Goal: Task Accomplishment & Management: Manage account settings

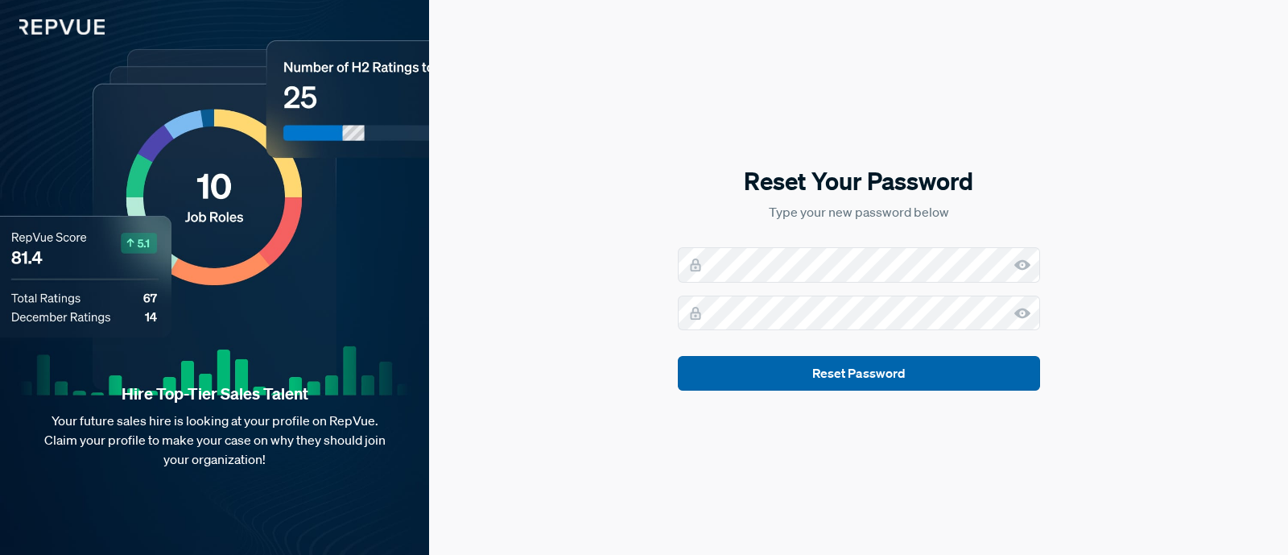
click at [867, 370] on button "Reset Password" at bounding box center [859, 373] width 362 height 35
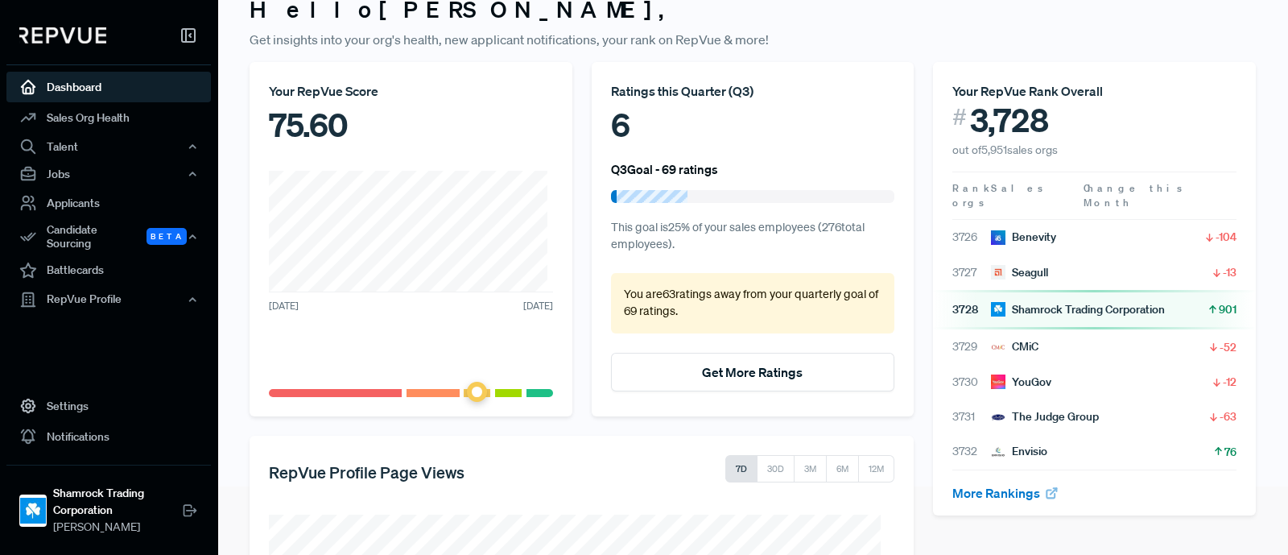
scroll to position [100, 0]
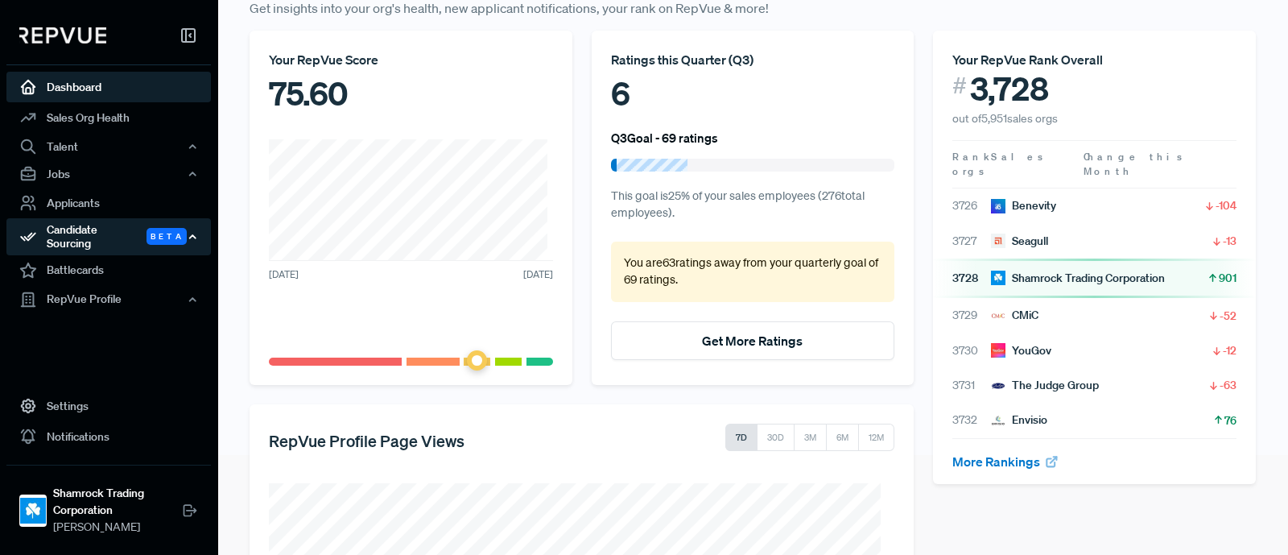
click at [108, 224] on div "Candidate Sourcing Beta" at bounding box center [108, 236] width 204 height 37
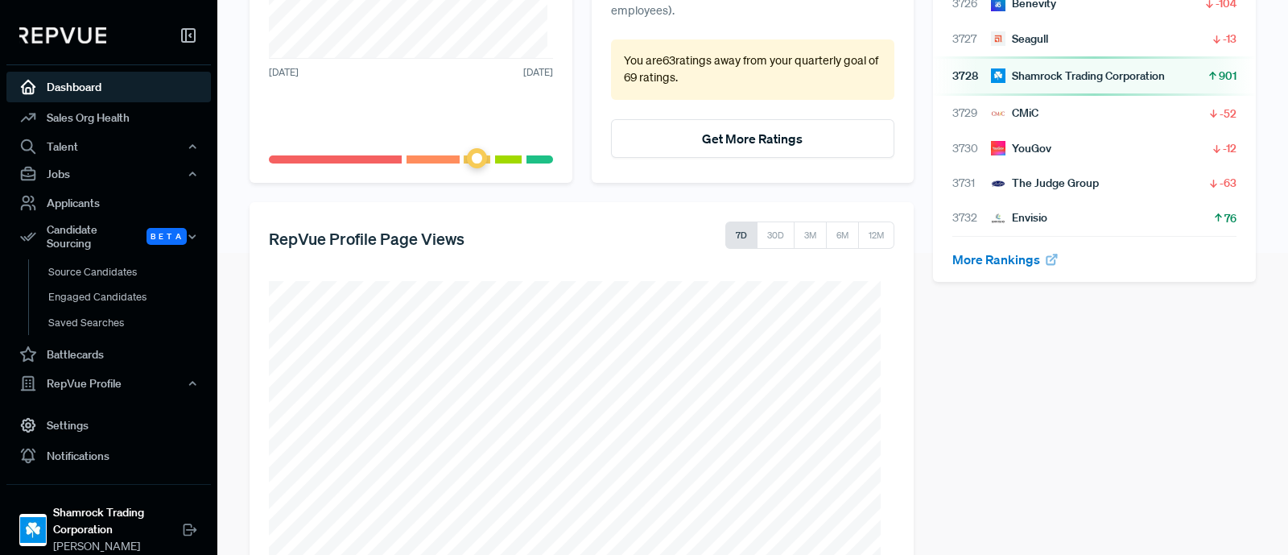
scroll to position [0, 0]
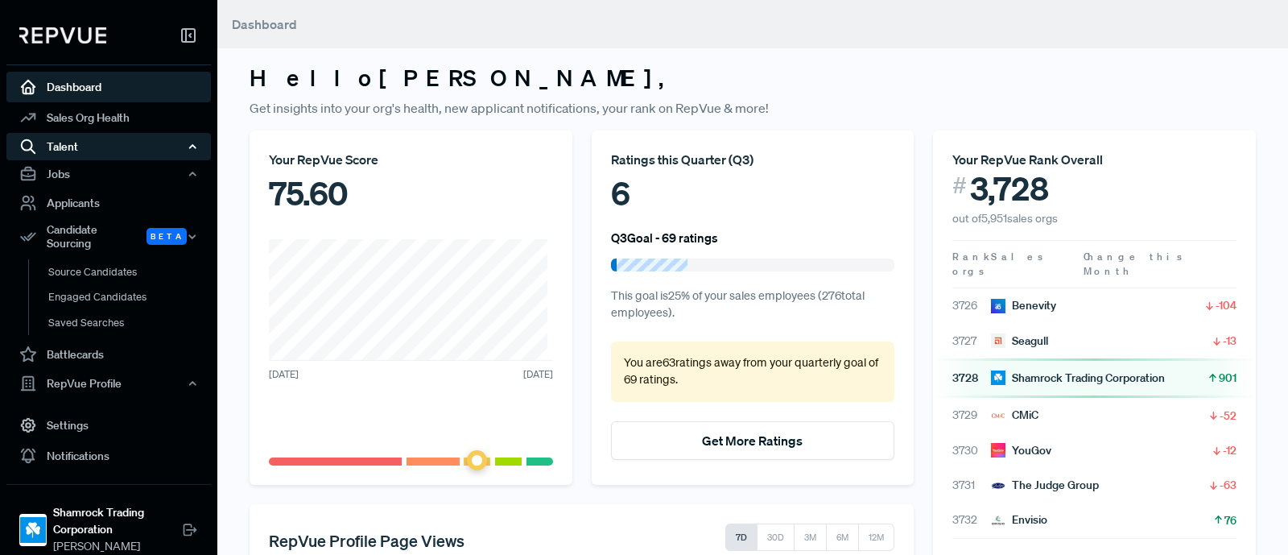
click at [93, 146] on div "Talent" at bounding box center [108, 146] width 204 height 27
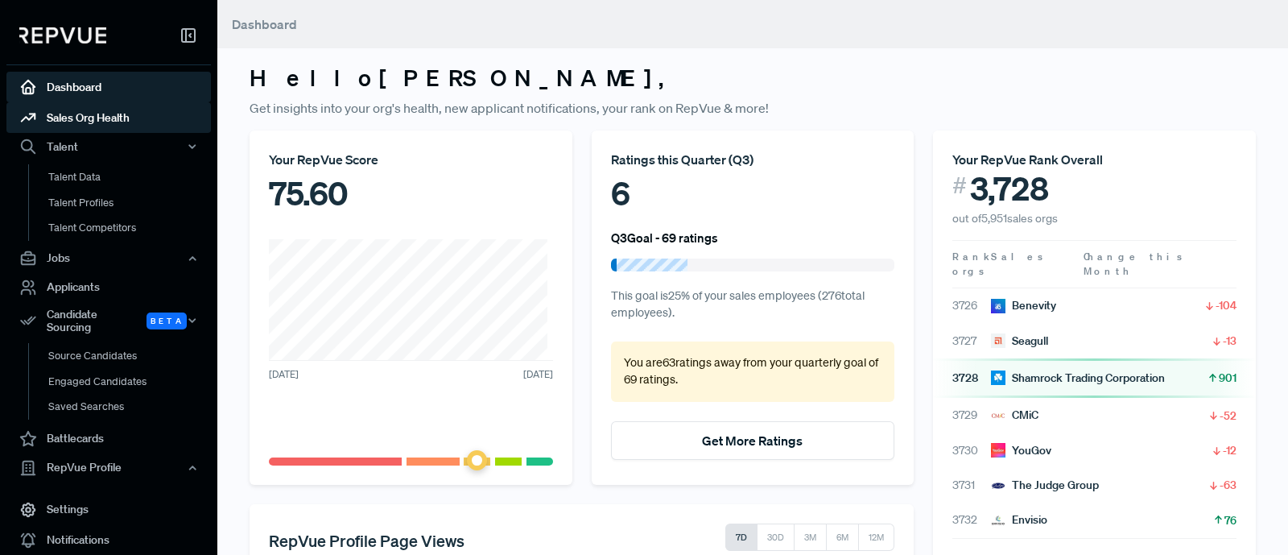
click at [86, 121] on link "Sales Org Health" at bounding box center [108, 117] width 204 height 31
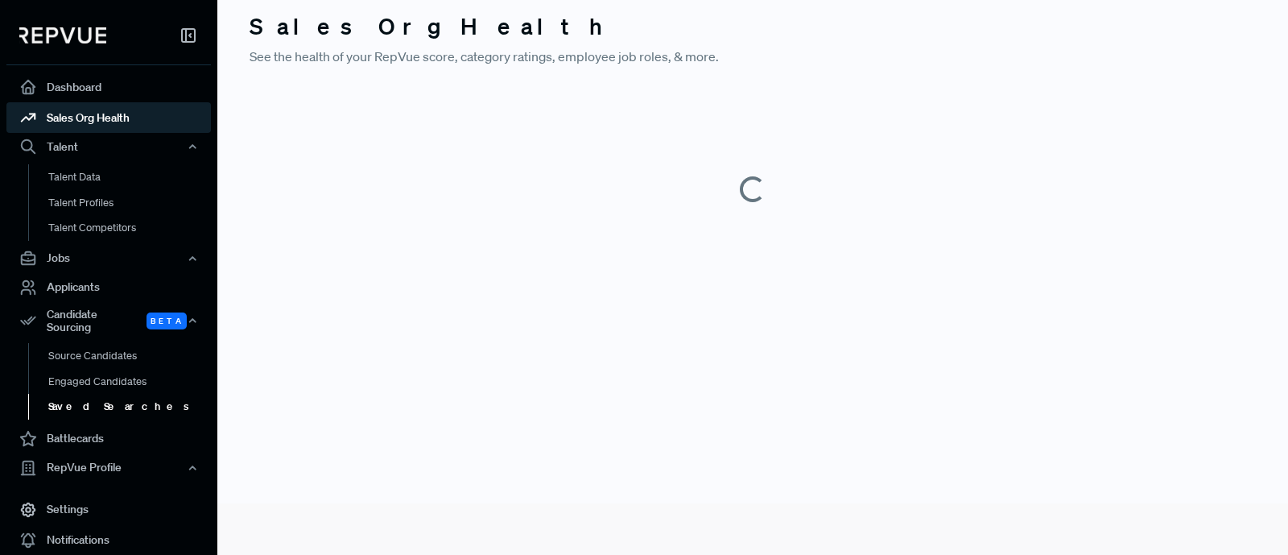
scroll to position [80, 0]
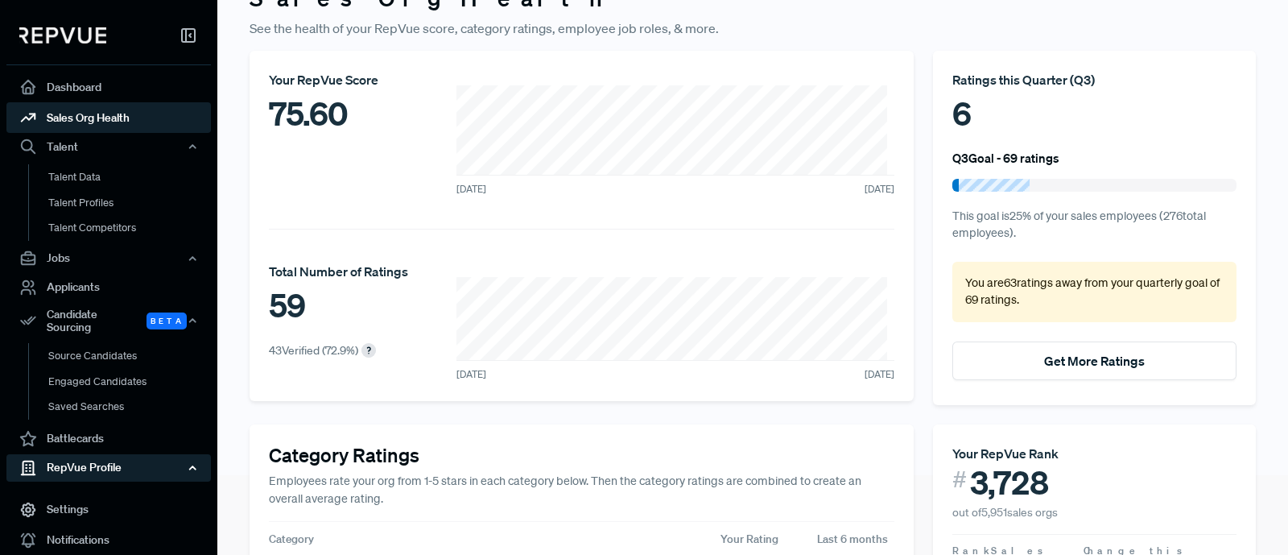
click at [105, 454] on div "RepVue Profile" at bounding box center [108, 467] width 204 height 27
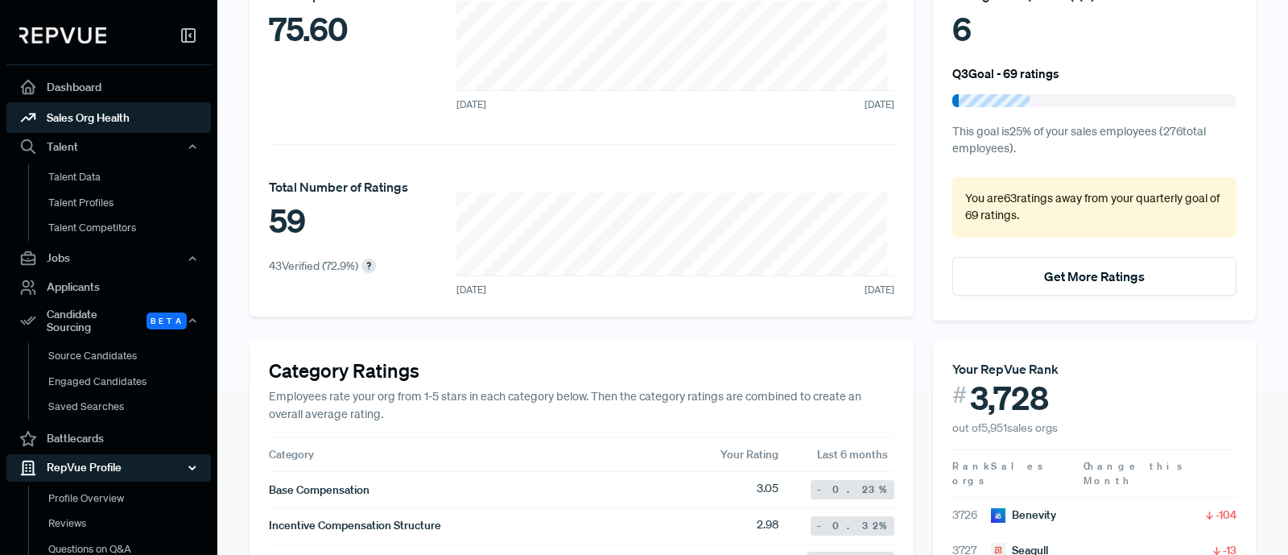
scroll to position [282, 0]
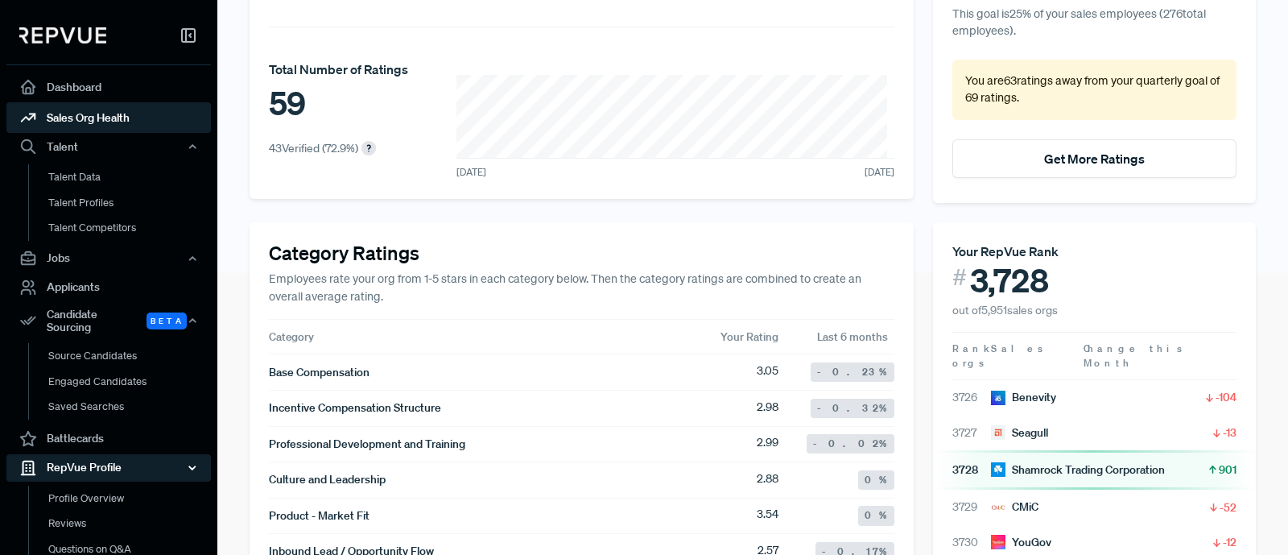
click at [97, 456] on div "RepVue Profile" at bounding box center [108, 467] width 204 height 27
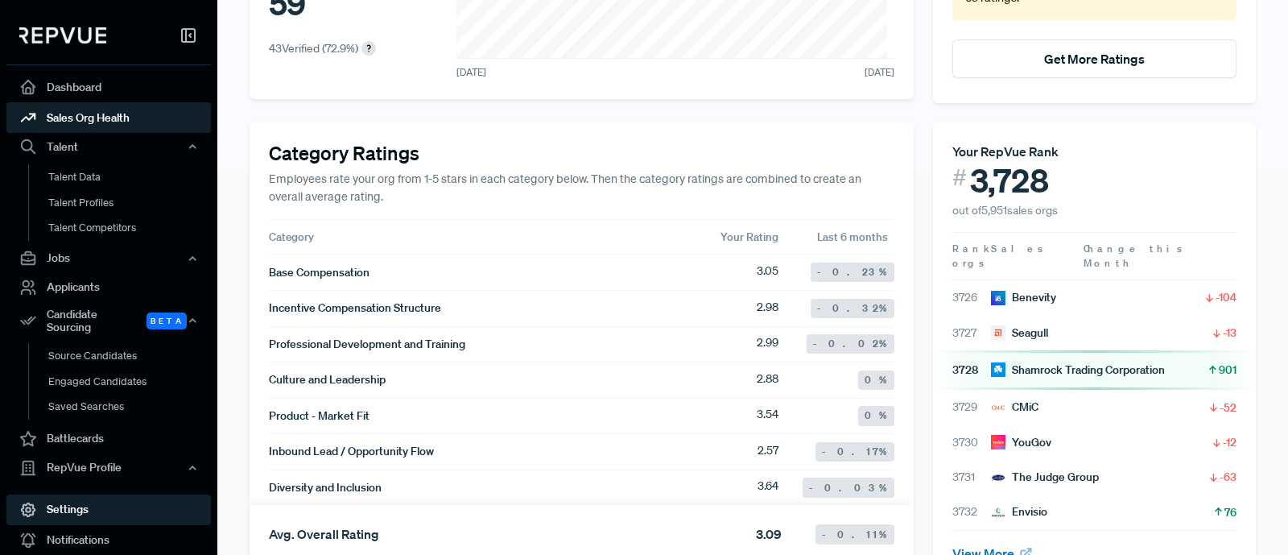
click at [97, 495] on link "Settings" at bounding box center [108, 509] width 204 height 31
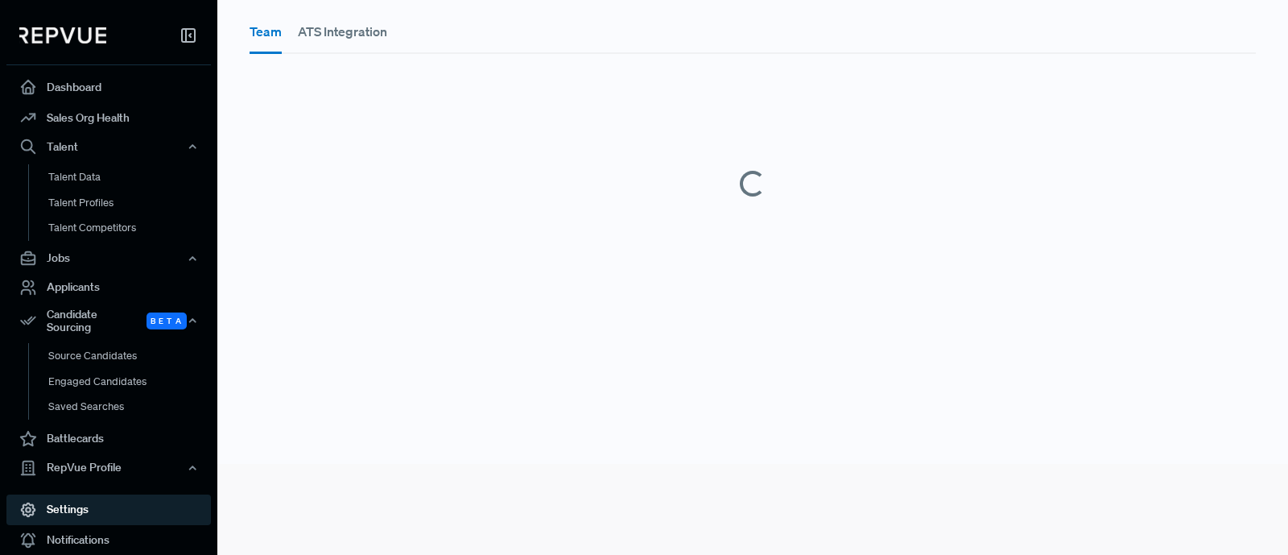
scroll to position [80, 0]
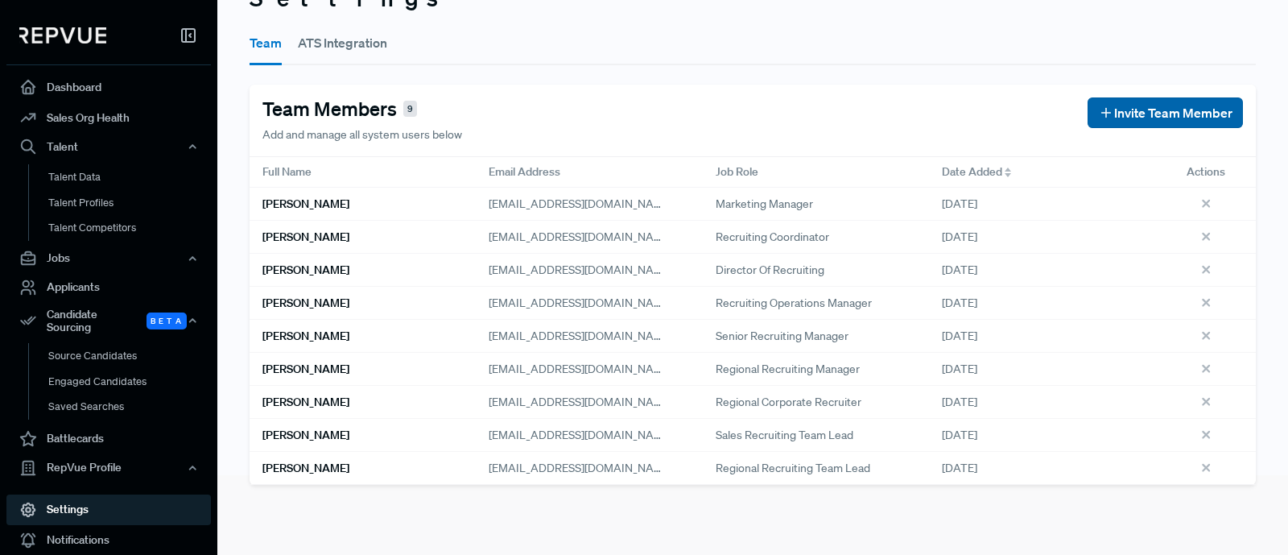
click at [1168, 110] on span "Invite Team Member" at bounding box center [1173, 112] width 118 height 19
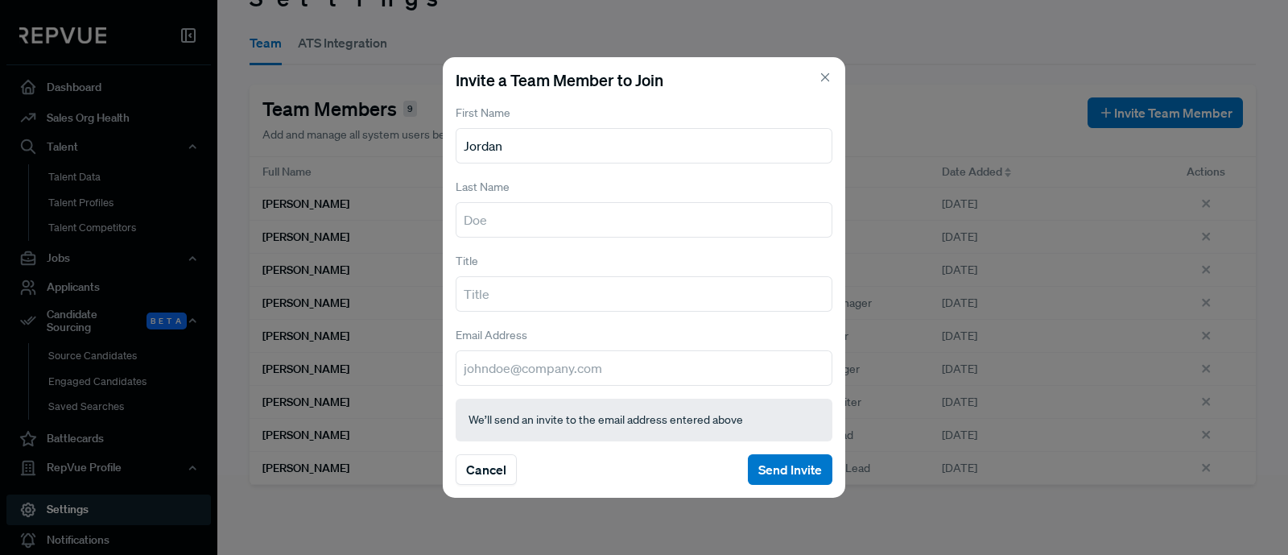
type input "Jordan"
type input "[PERSON_NAME]"
type input "Senior Regional Recruiter"
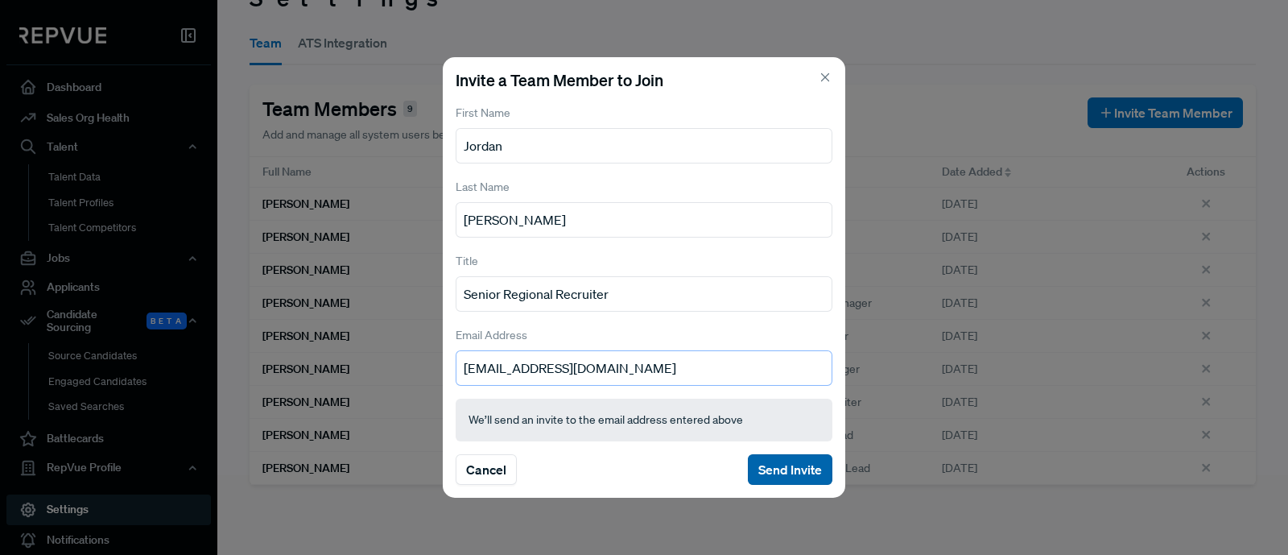
type input "[EMAIL_ADDRESS][DOMAIN_NAME]"
click at [786, 479] on button "Send Invite" at bounding box center [790, 469] width 85 height 31
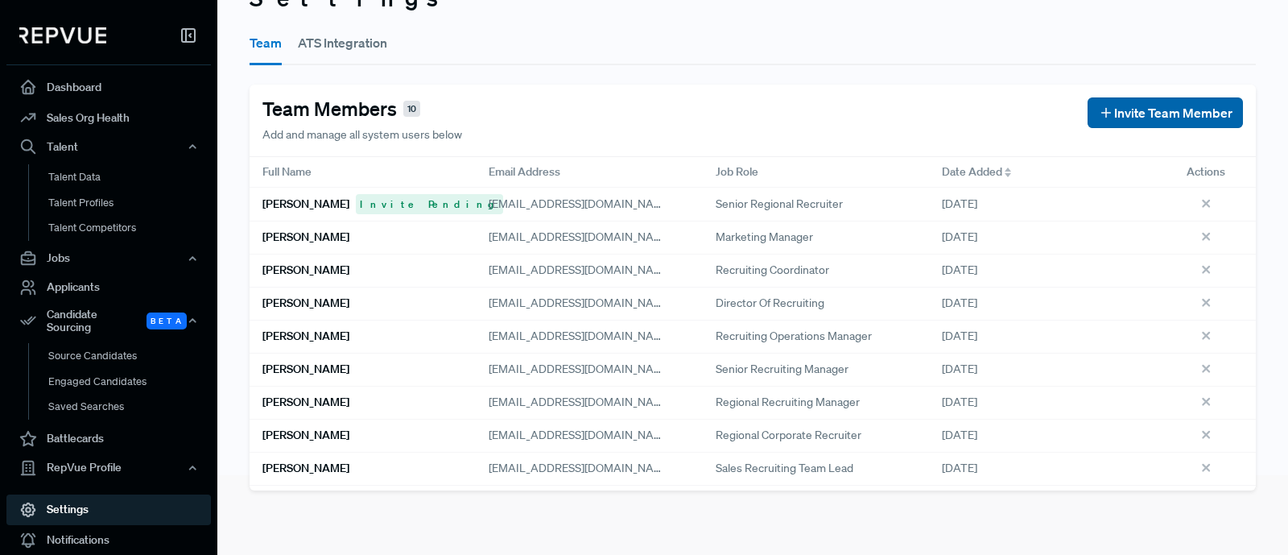
click at [1149, 104] on span "Invite Team Member" at bounding box center [1173, 112] width 118 height 19
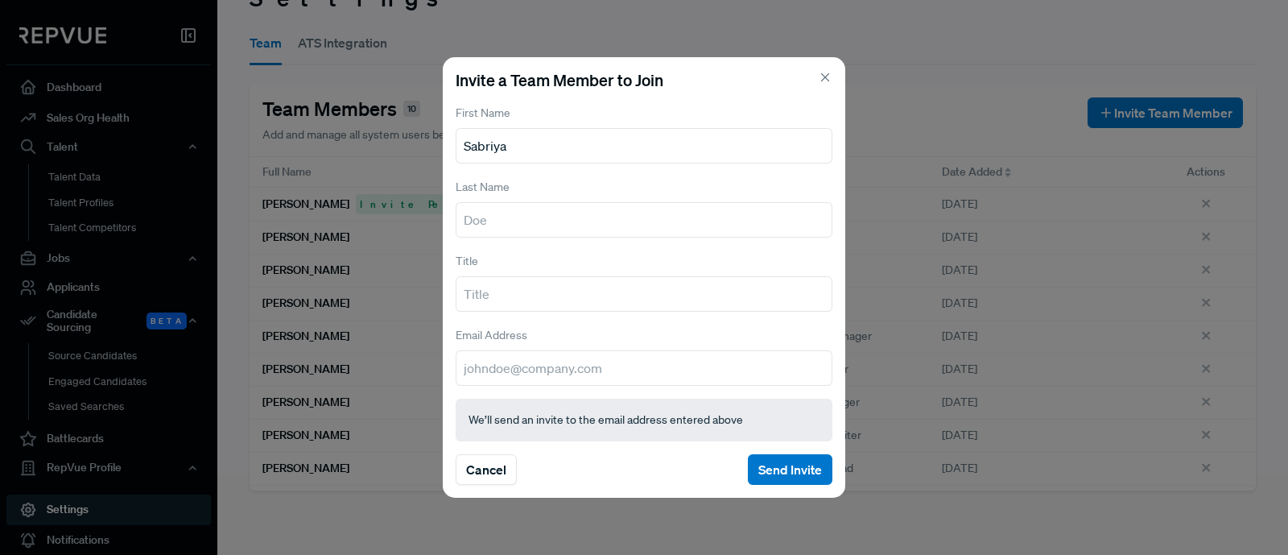
type input "Sabriya"
type input "Abdulkabir"
type input "Regional Corporate Recruiter"
drag, startPoint x: 487, startPoint y: 364, endPoint x: 425, endPoint y: 367, distance: 62.1
click at [425, 367] on div "Invite a Team Member to Join First Name [PERSON_NAME] Last Name [PERSON_NAME] T…" at bounding box center [644, 277] width 1288 height 555
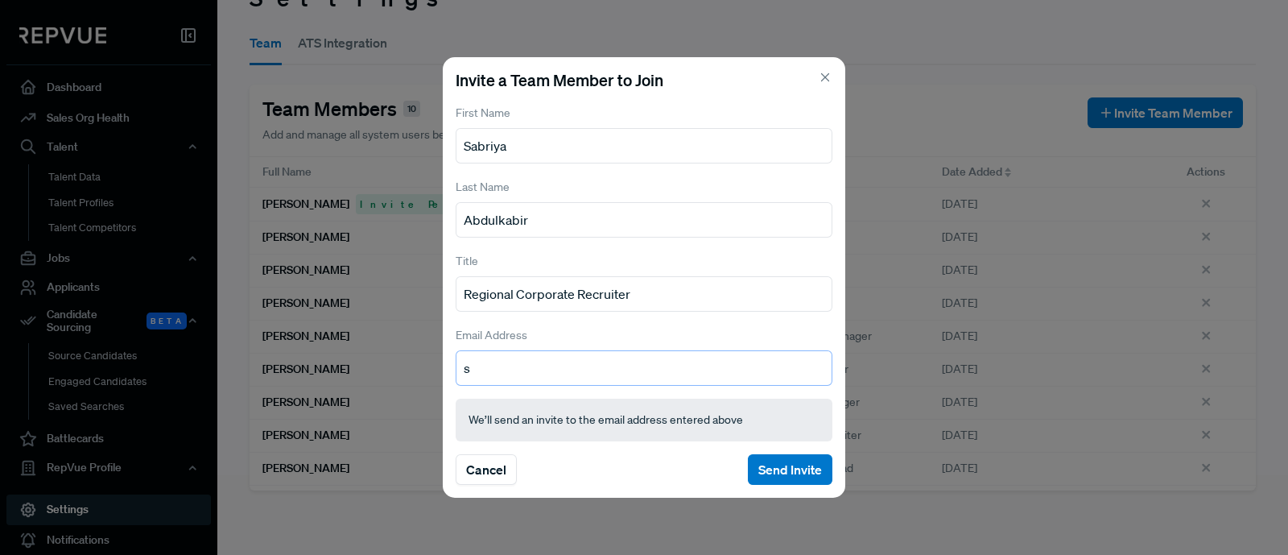
paste input "[EMAIL_ADDRESS][DOMAIN_NAME]"
type input "[EMAIL_ADDRESS][DOMAIN_NAME]"
click at [775, 468] on button "Send Invite" at bounding box center [790, 469] width 85 height 31
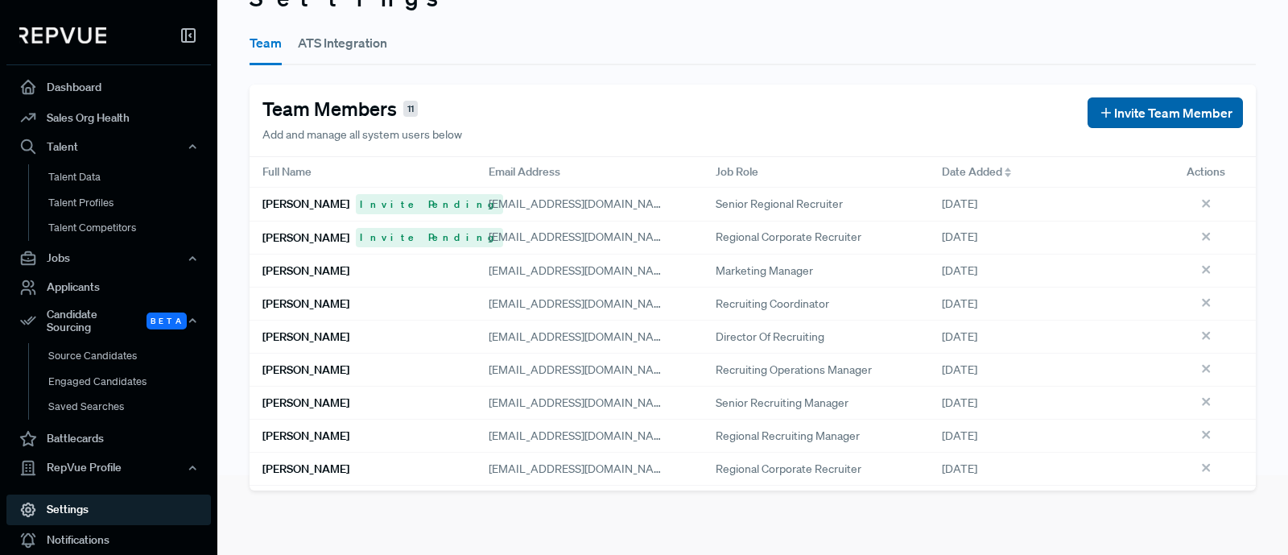
click at [1114, 108] on span "Invite Team Member" at bounding box center [1173, 112] width 118 height 19
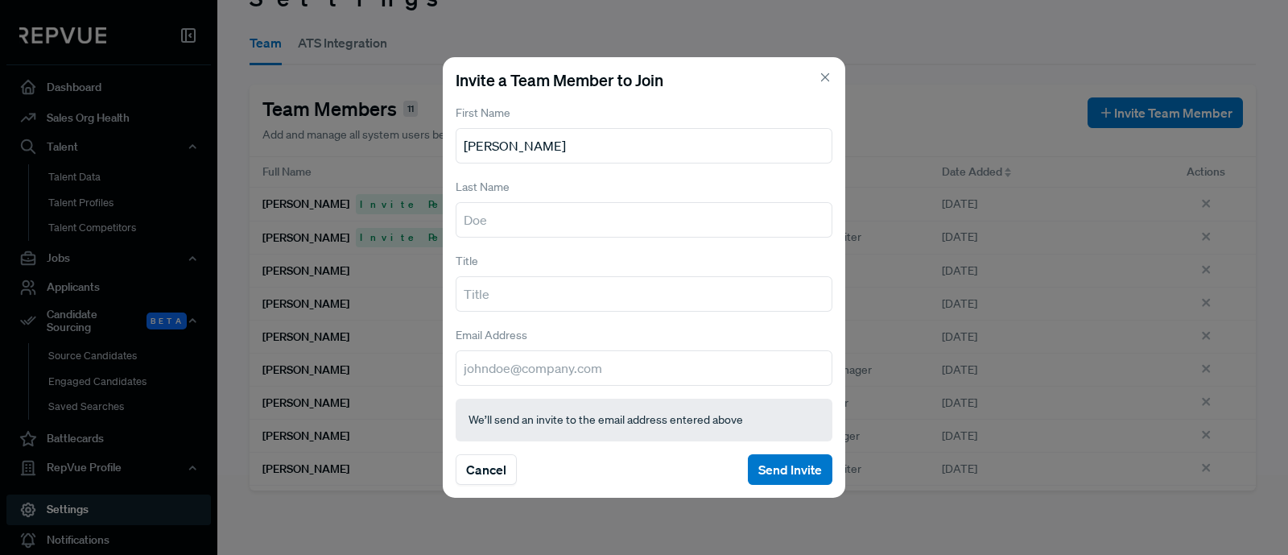
type input "[PERSON_NAME]"
type input "Regional Corporate Recruiter"
type input "K"
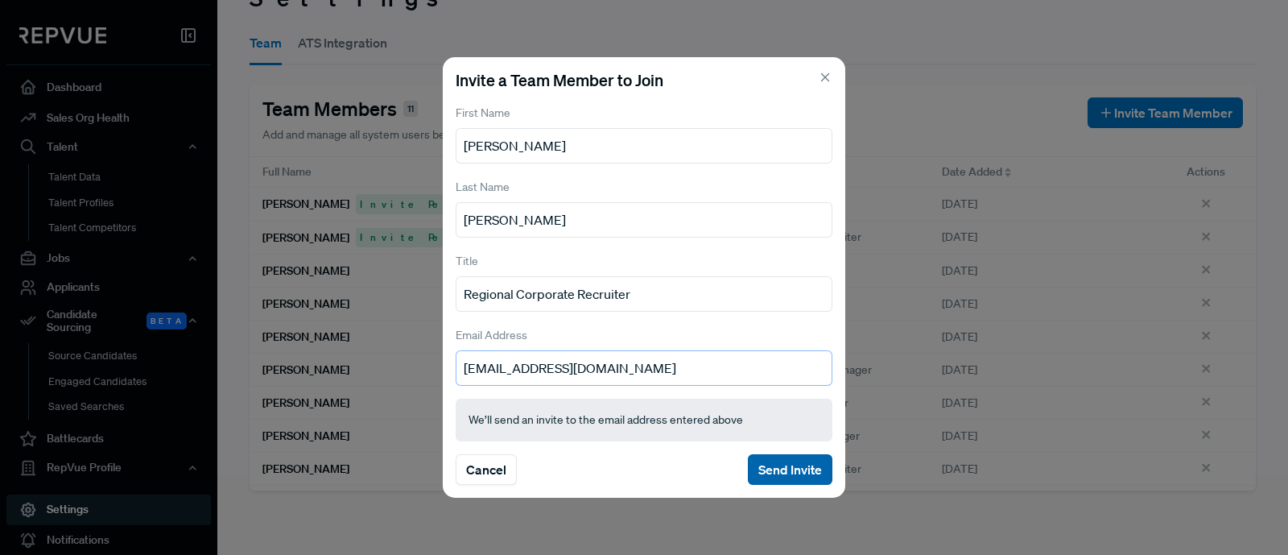
type input "[EMAIL_ADDRESS][DOMAIN_NAME]"
click at [794, 468] on button "Send Invite" at bounding box center [790, 469] width 85 height 31
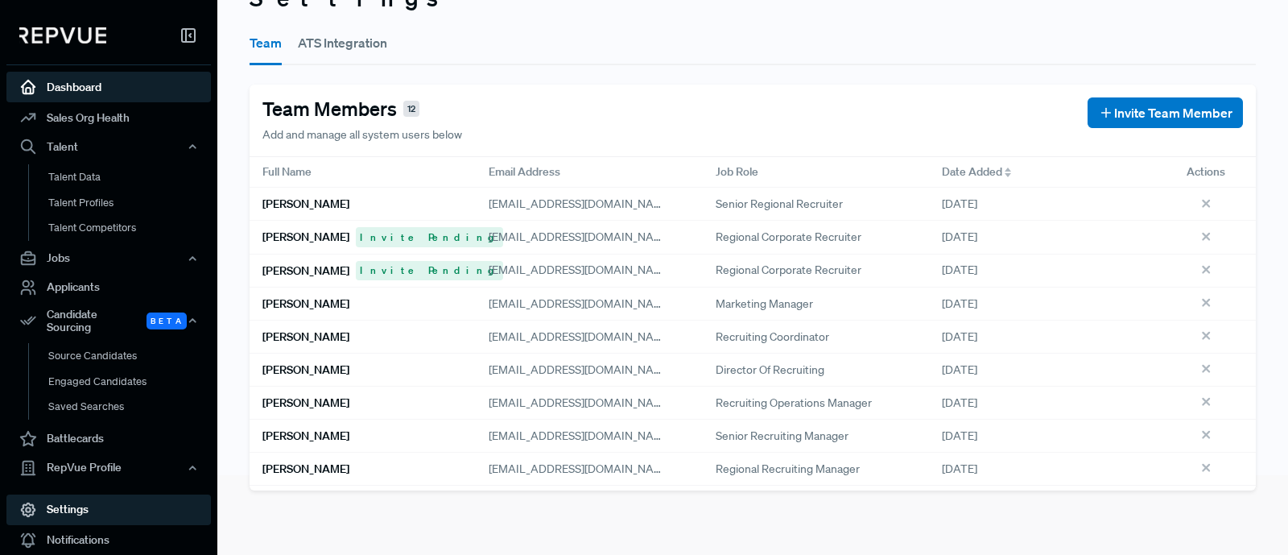
click at [101, 90] on link "Dashboard" at bounding box center [108, 87] width 204 height 31
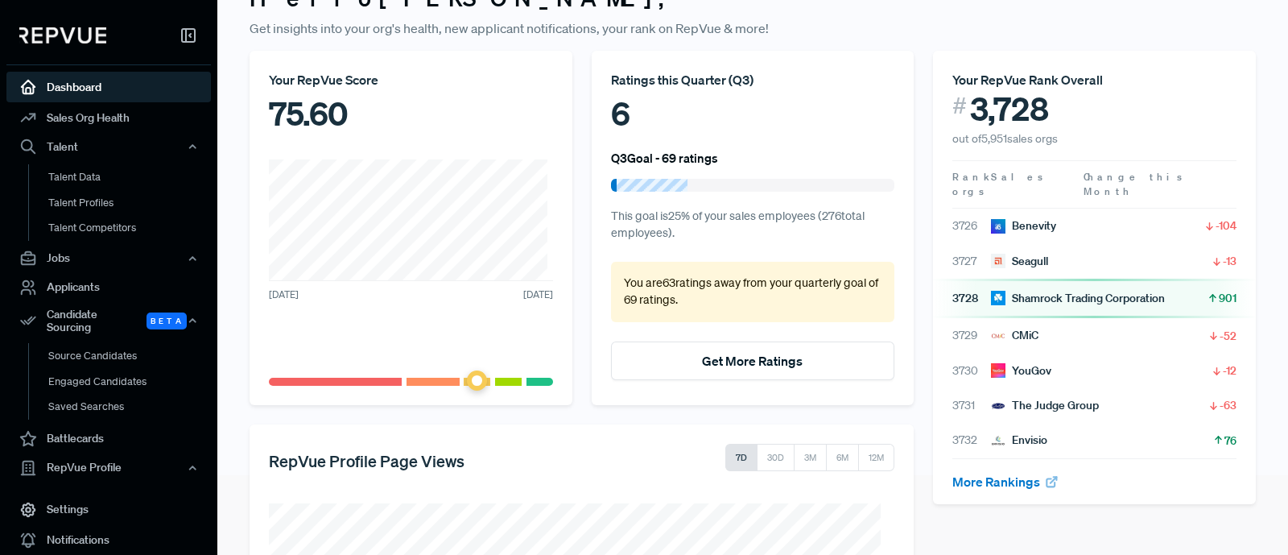
scroll to position [377, 0]
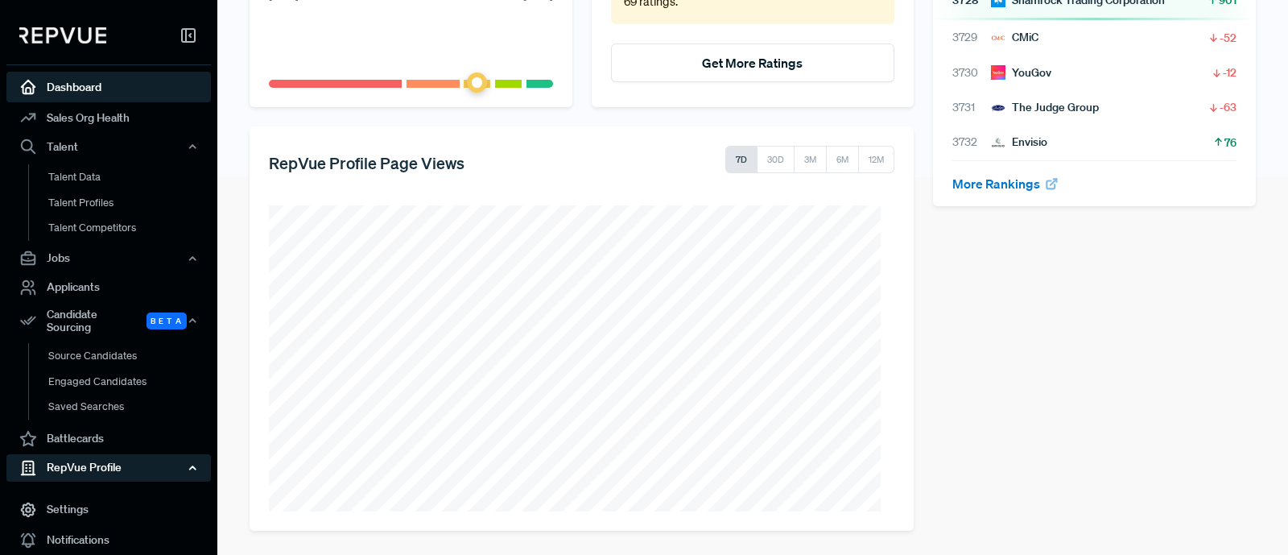
click at [68, 460] on div "RepVue Profile" at bounding box center [108, 467] width 204 height 27
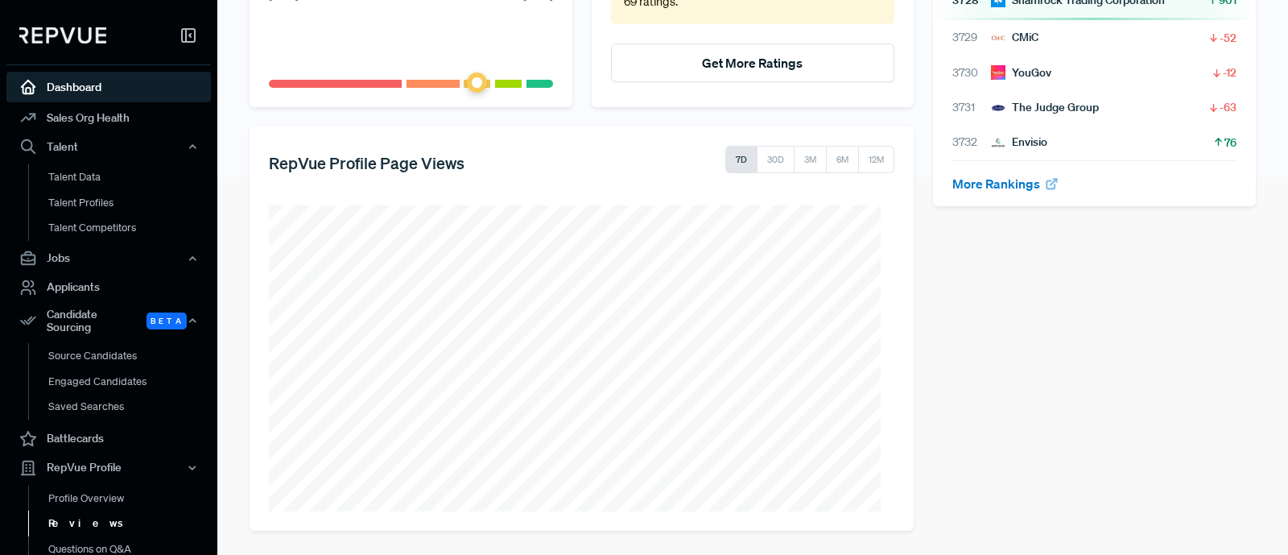
click at [93, 510] on link "Reviews" at bounding box center [130, 523] width 204 height 26
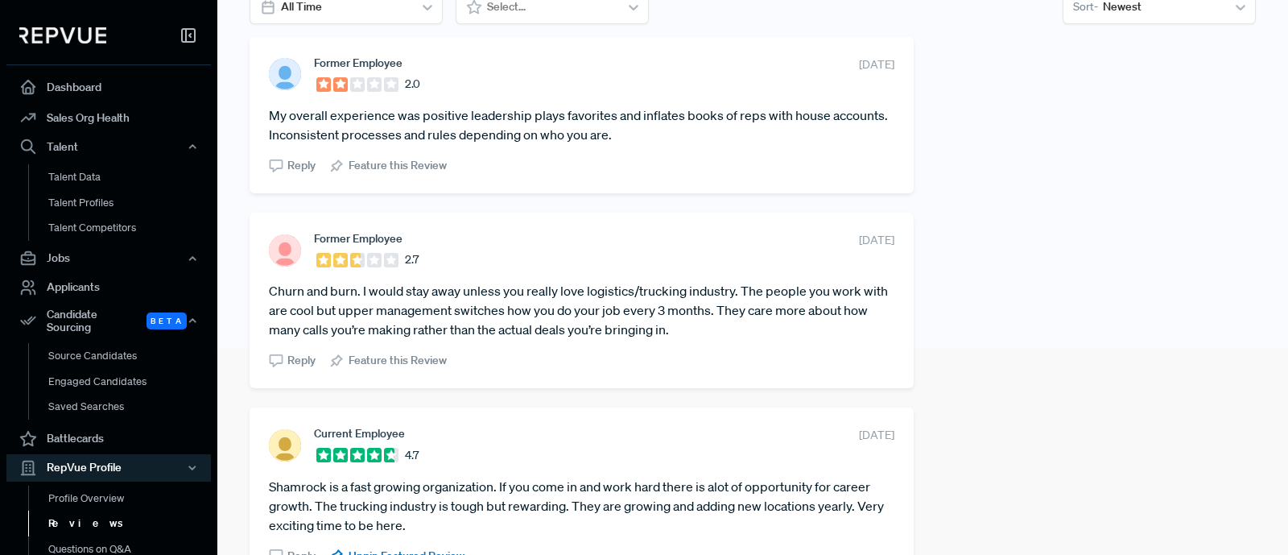
scroll to position [76, 0]
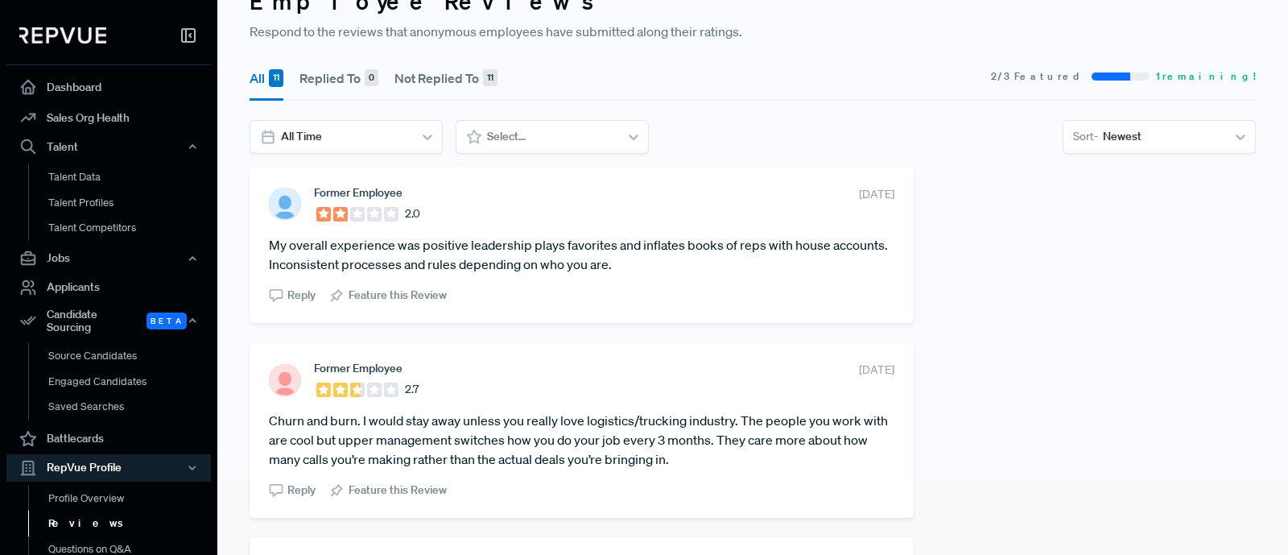
drag, startPoint x: 537, startPoint y: 248, endPoint x: 761, endPoint y: 263, distance: 224.3
click at [761, 263] on article "My overall experience was positive leadership plays favorites and inflates book…" at bounding box center [581, 254] width 625 height 39
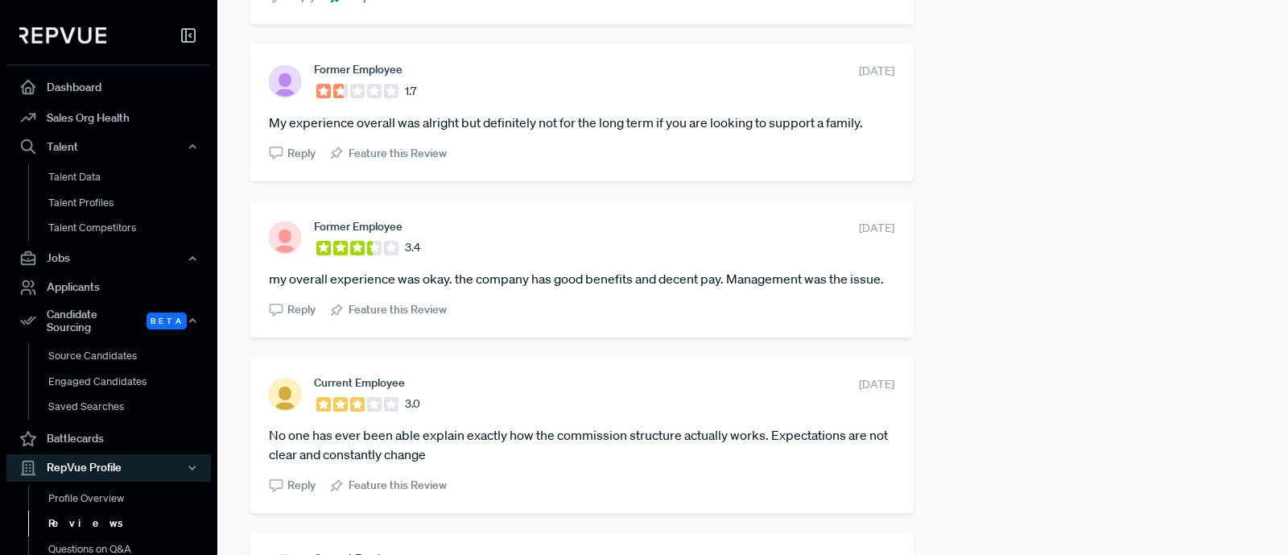
scroll to position [1006, 0]
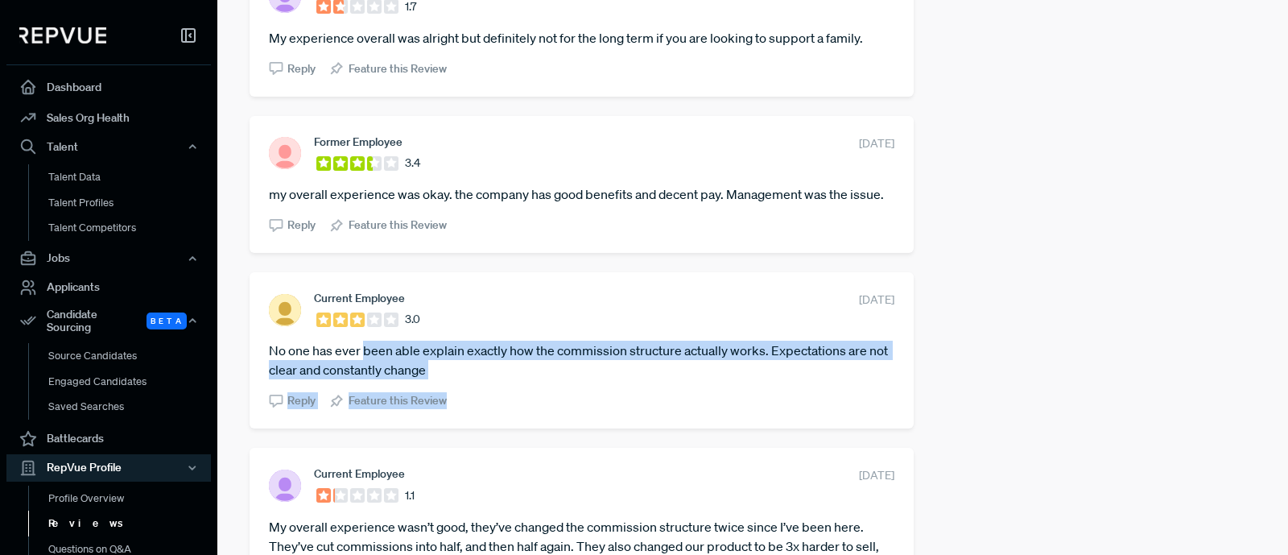
drag, startPoint x: 423, startPoint y: 373, endPoint x: 515, endPoint y: 398, distance: 95.9
click at [515, 398] on section "Current Employee 3.0 [DATE] No one has ever been able explain exactly how the c…" at bounding box center [581, 350] width 625 height 118
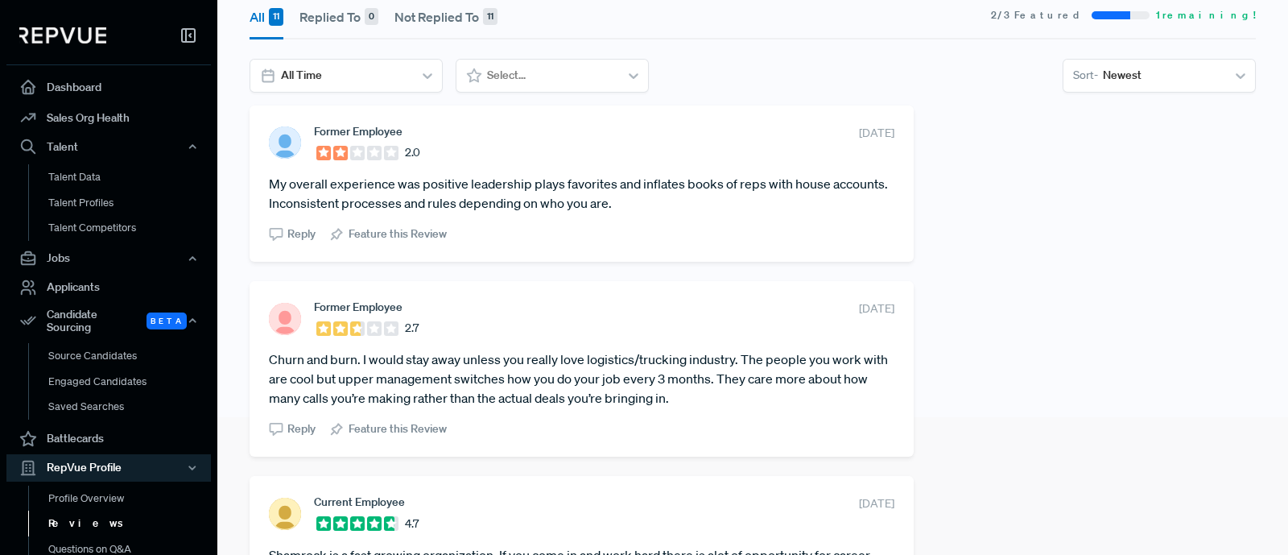
scroll to position [0, 0]
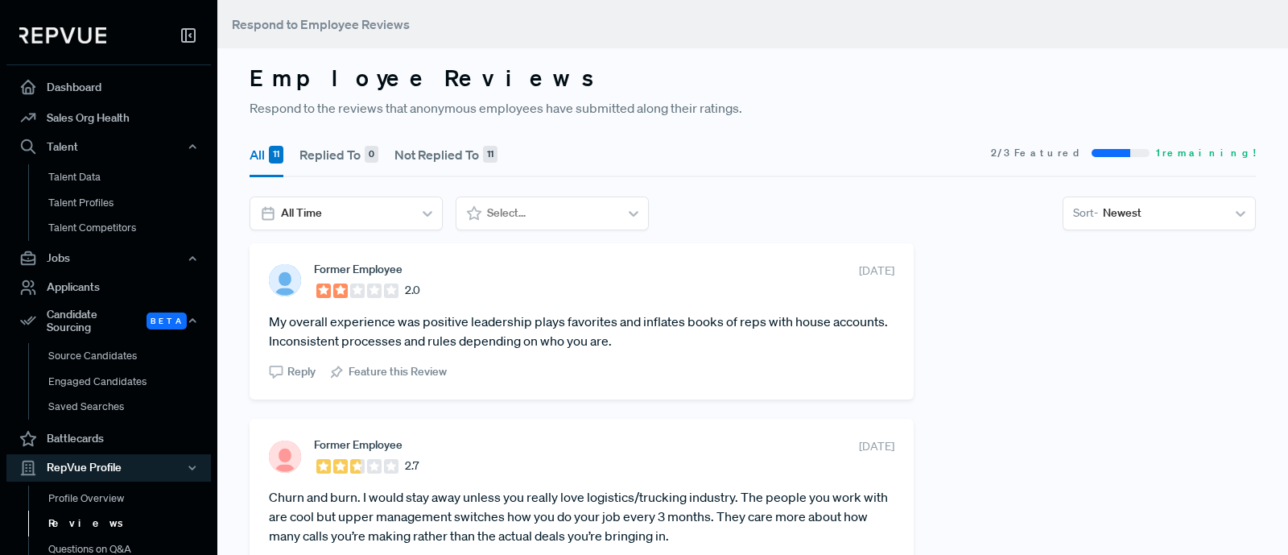
click at [439, 170] on button "Not Replied To 11" at bounding box center [445, 154] width 103 height 45
click at [312, 159] on button "Replied To 0" at bounding box center [338, 154] width 79 height 45
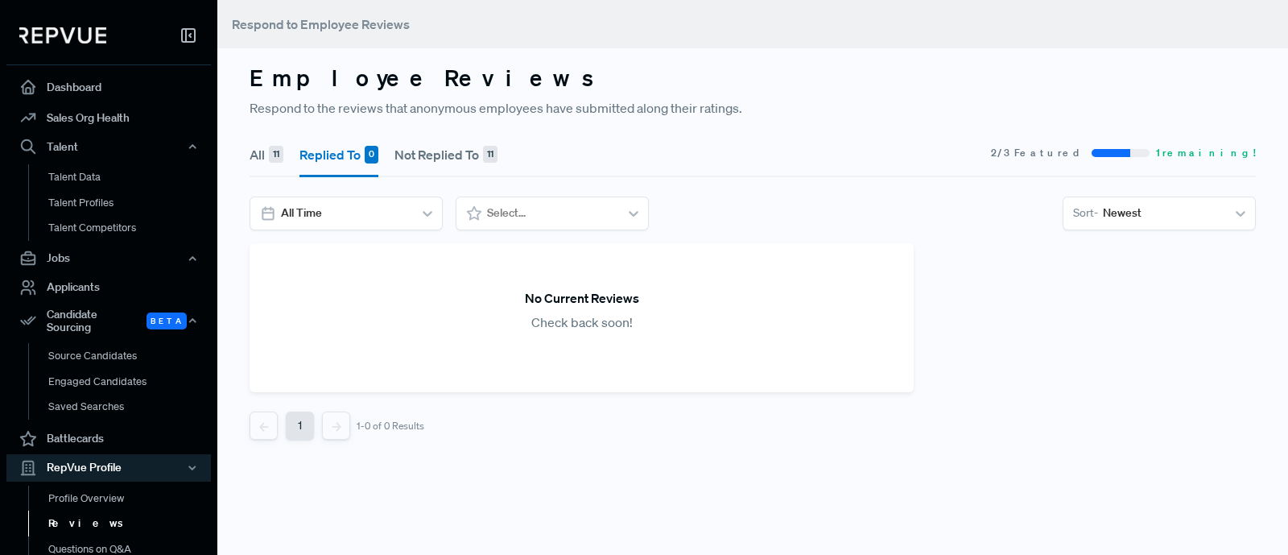
click at [262, 155] on button "All 11" at bounding box center [266, 154] width 34 height 45
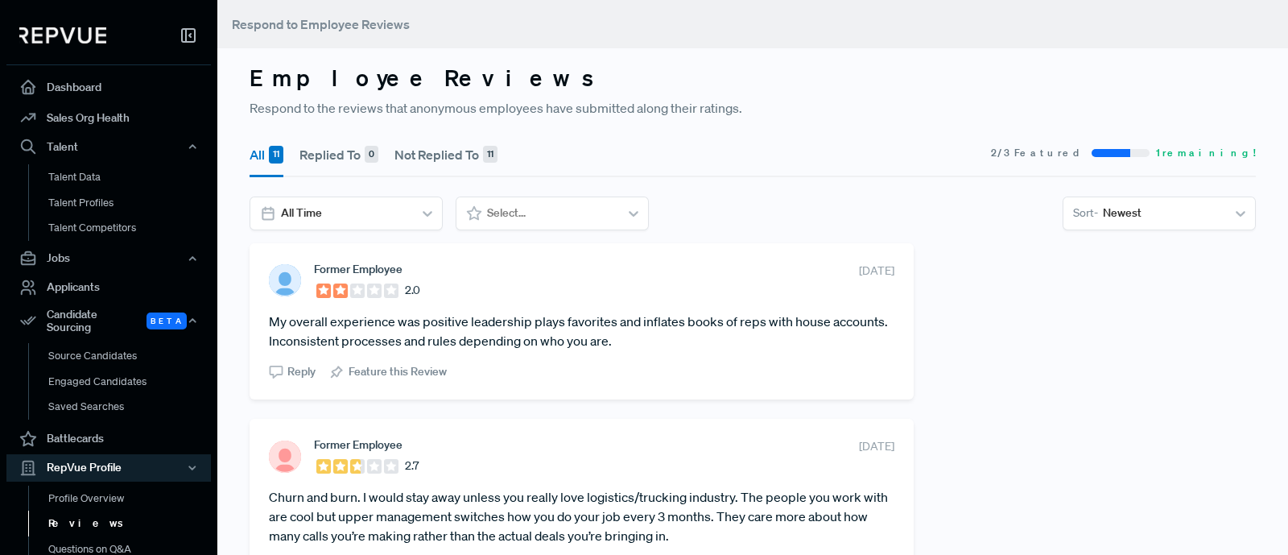
scroll to position [200, 0]
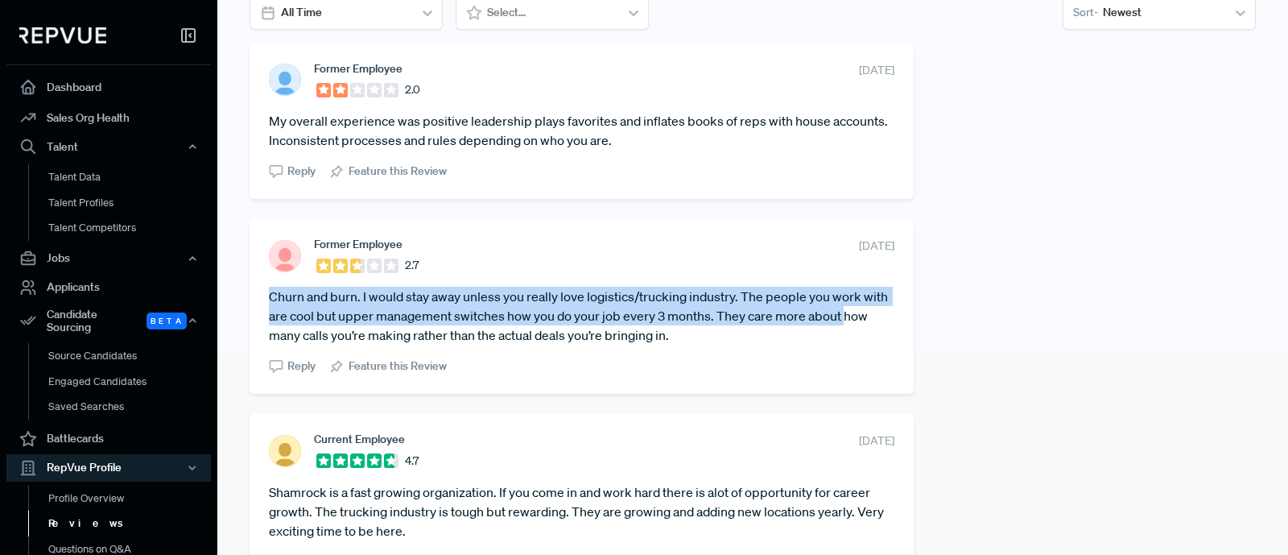
drag, startPoint x: 282, startPoint y: 286, endPoint x: 890, endPoint y: 310, distance: 608.9
click at [890, 310] on div "Former Employee 2.7 [DATE] Churn and burn. I would stay away unless you really …" at bounding box center [581, 305] width 664 height 175
